Goal: Information Seeking & Learning: Learn about a topic

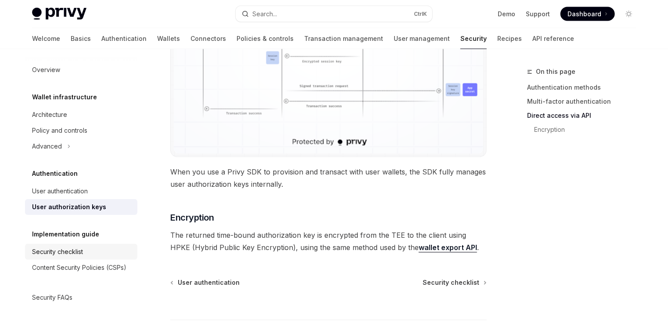
scroll to position [12, 0]
click at [54, 141] on div "Advanced" at bounding box center [47, 146] width 30 height 11
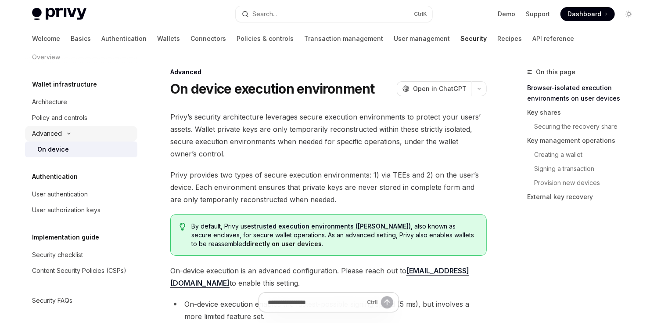
scroll to position [28, 0]
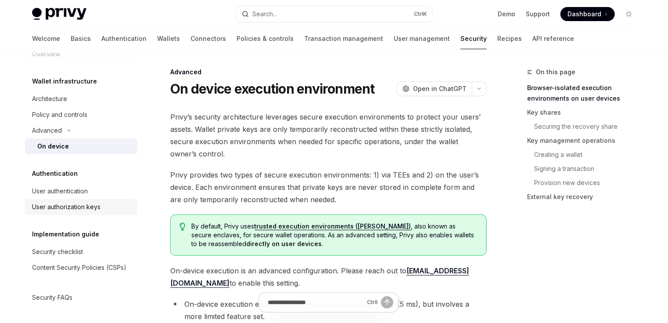
click at [73, 202] on div "User authorization keys" at bounding box center [66, 207] width 69 height 11
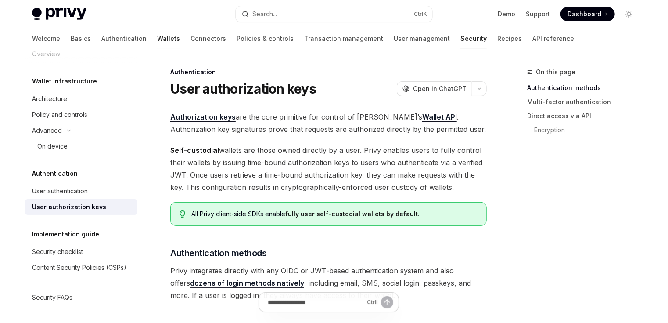
click at [157, 39] on link "Wallets" at bounding box center [168, 38] width 23 height 21
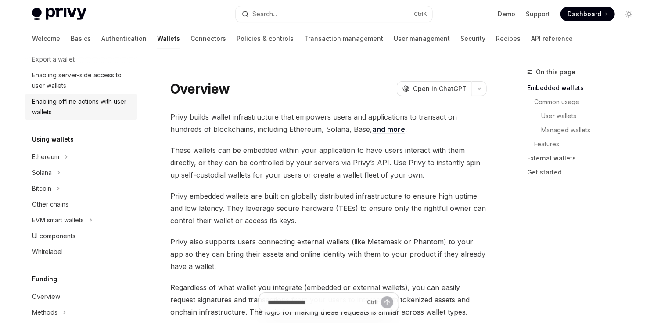
scroll to position [80, 0]
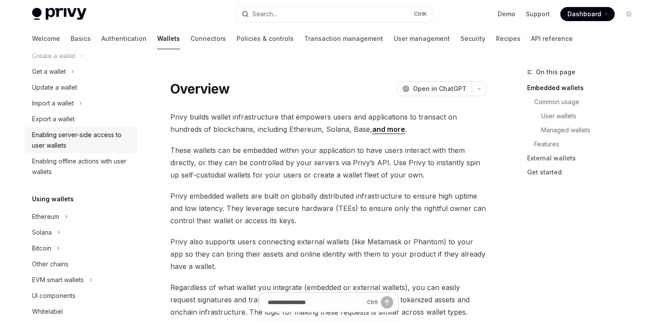
click at [105, 137] on div "Enabling server-side access to user wallets" at bounding box center [82, 140] width 100 height 21
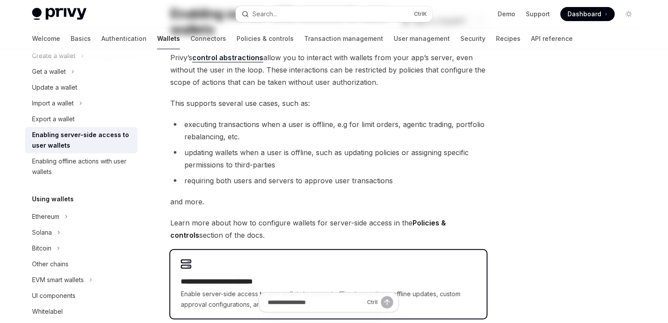
scroll to position [176, 0]
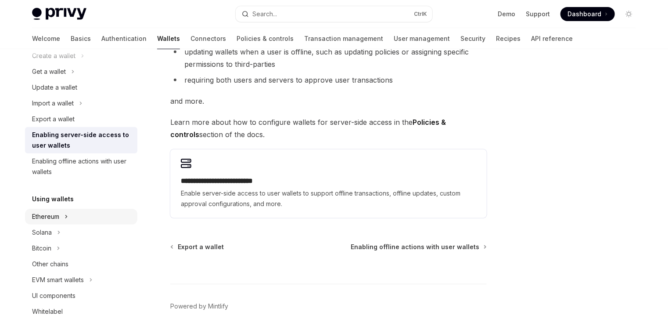
click at [66, 218] on icon "Toggle Ethereum section" at bounding box center [67, 216] width 4 height 11
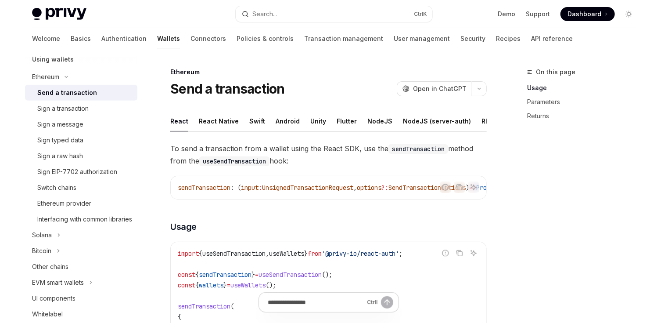
scroll to position [221, 0]
click at [81, 109] on div "Sign a transaction" at bounding box center [62, 107] width 51 height 11
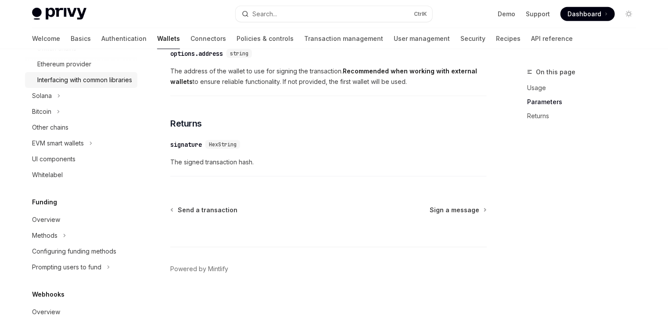
scroll to position [361, 0]
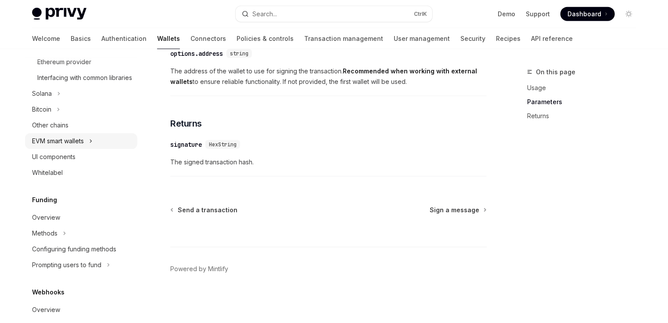
click at [90, 149] on button "EVM smart wallets" at bounding box center [81, 141] width 112 height 16
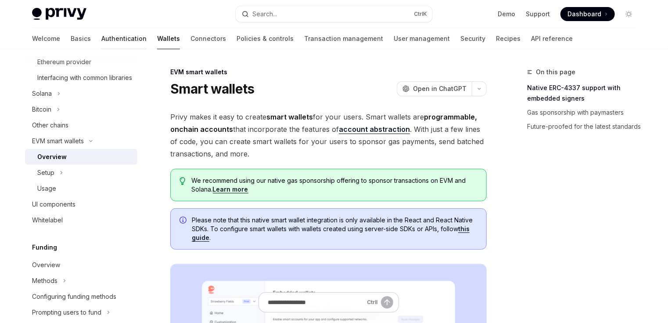
click at [102, 42] on link "Authentication" at bounding box center [123, 38] width 45 height 21
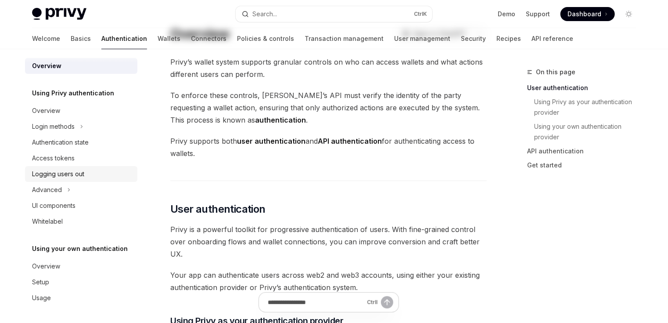
scroll to position [105, 0]
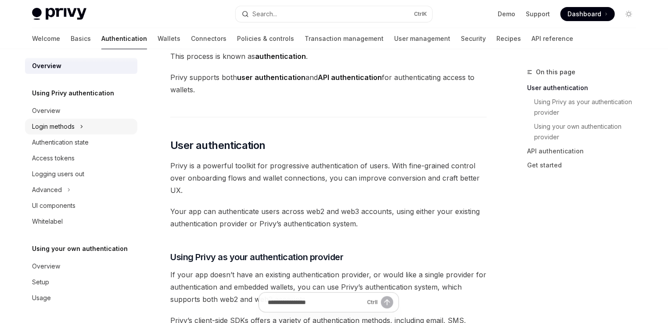
click at [78, 128] on button "Login methods" at bounding box center [81, 127] width 112 height 16
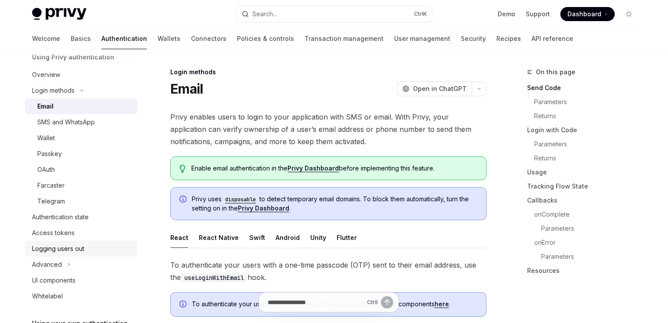
scroll to position [76, 0]
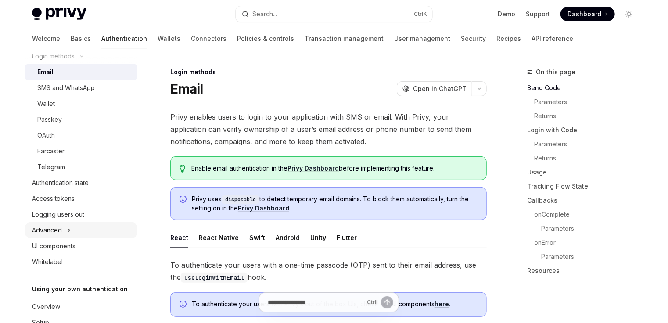
click at [68, 231] on icon "Toggle Advanced section" at bounding box center [69, 230] width 4 height 11
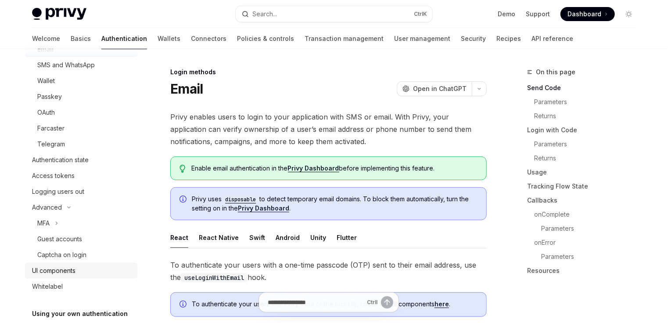
scroll to position [111, 0]
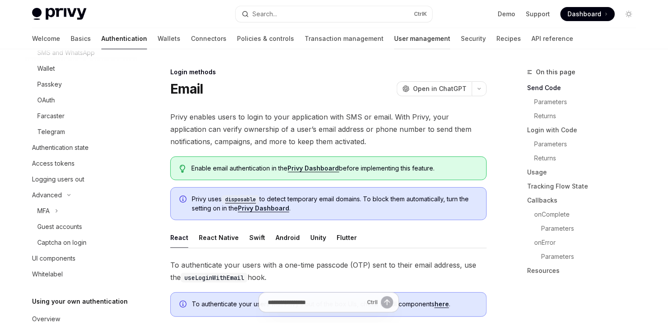
click at [394, 38] on link "User management" at bounding box center [422, 38] width 56 height 21
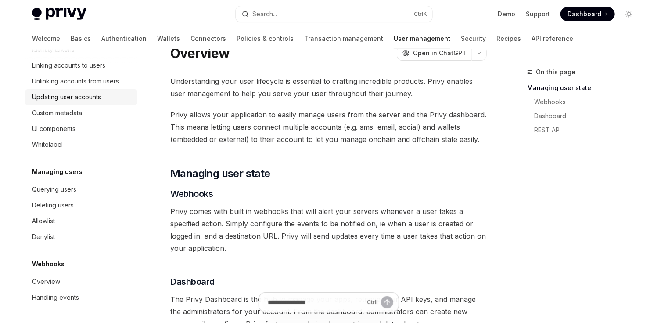
scroll to position [35, 0]
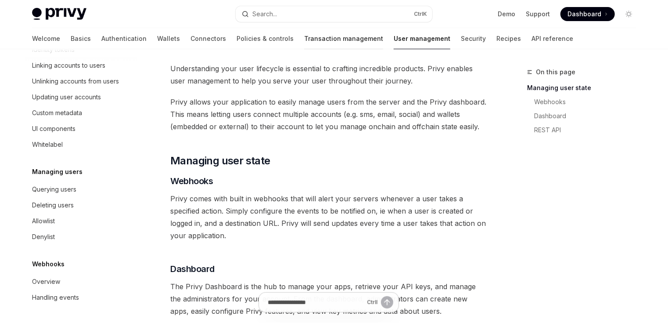
click at [304, 39] on link "Transaction management" at bounding box center [343, 38] width 79 height 21
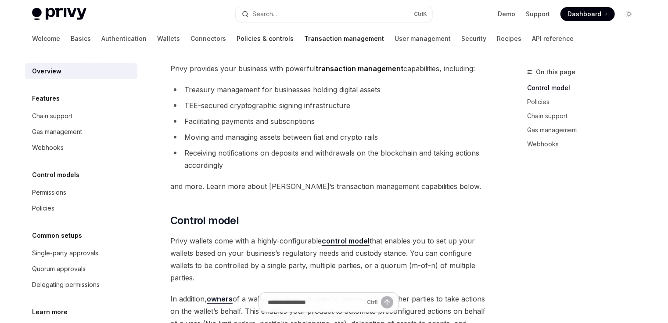
click at [237, 39] on link "Policies & controls" at bounding box center [265, 38] width 57 height 21
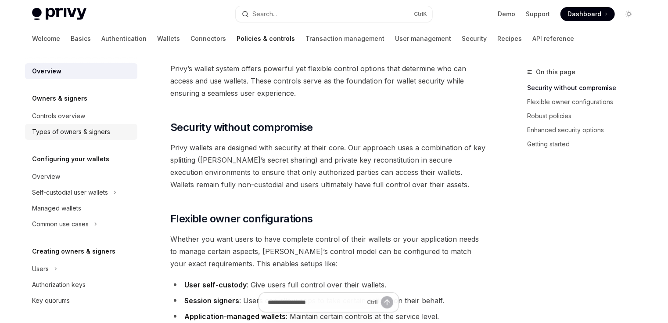
click at [77, 134] on div "Types of owners & signers" at bounding box center [71, 131] width 78 height 11
type textarea "*"
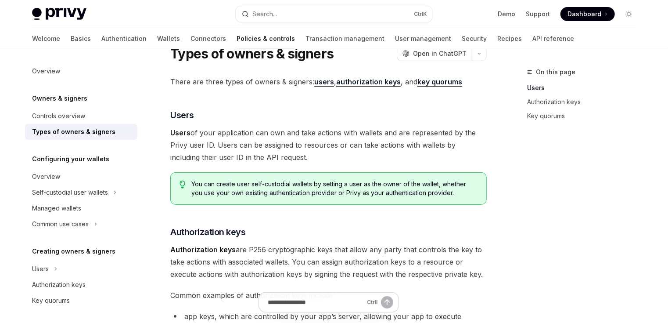
click at [379, 81] on strong "authorization keys" at bounding box center [368, 81] width 65 height 9
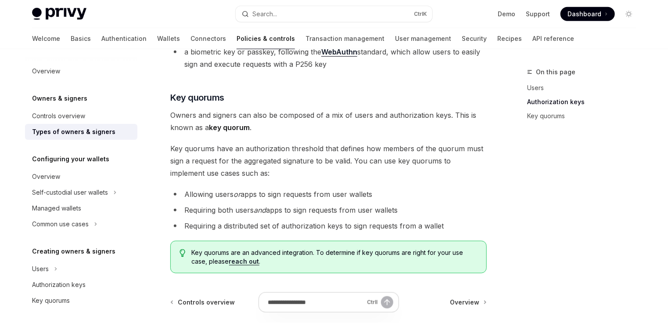
scroll to position [330, 0]
